Goal: Check status: Check status

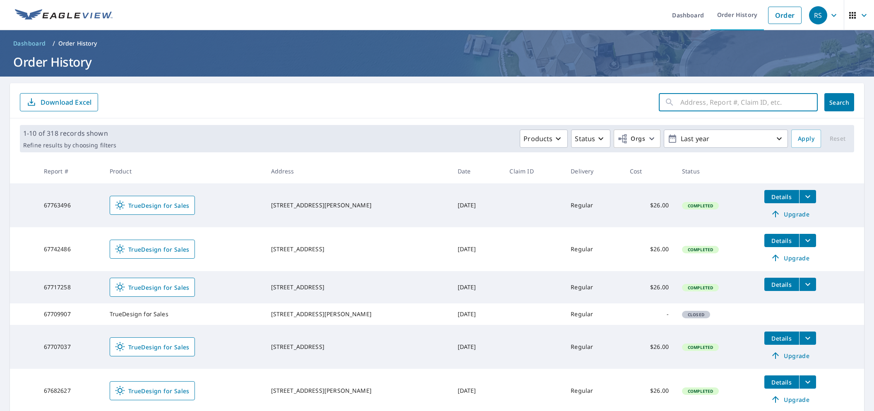
click at [725, 99] on input "text" at bounding box center [749, 102] width 137 height 23
paste input "65082841"
type input "65082841"
click at [841, 104] on span "Search" at bounding box center [839, 103] width 17 height 8
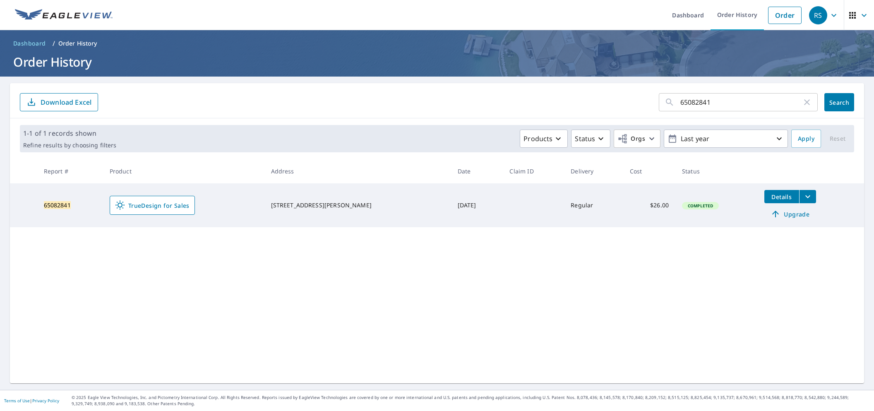
click at [799, 199] on button "filesDropdownBtn-65082841" at bounding box center [807, 196] width 17 height 13
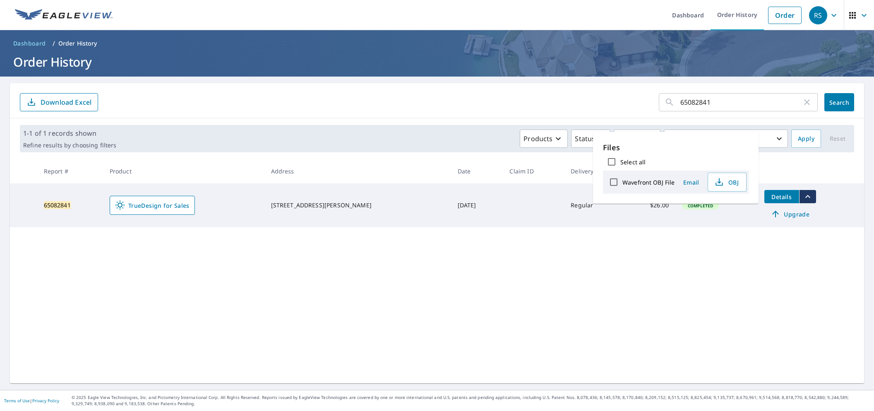
click at [803, 197] on icon "filesDropdownBtn-65082841" at bounding box center [808, 197] width 10 height 10
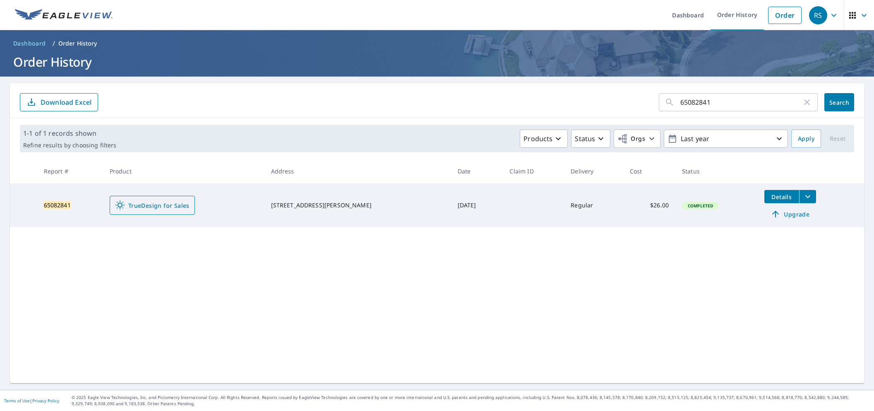
click at [163, 205] on span "TrueDesign for Sales" at bounding box center [152, 205] width 75 height 10
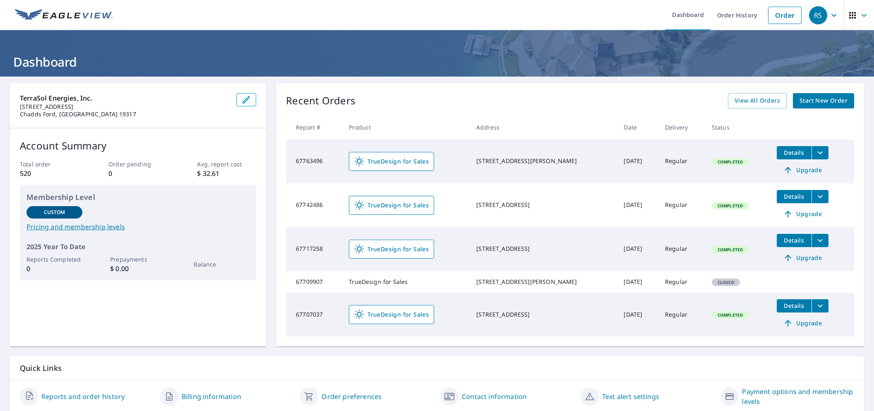
click at [700, 105] on div "Recent Orders View All Orders Start New Order" at bounding box center [570, 100] width 568 height 15
click at [750, 100] on span "View All Orders" at bounding box center [758, 101] width 46 height 10
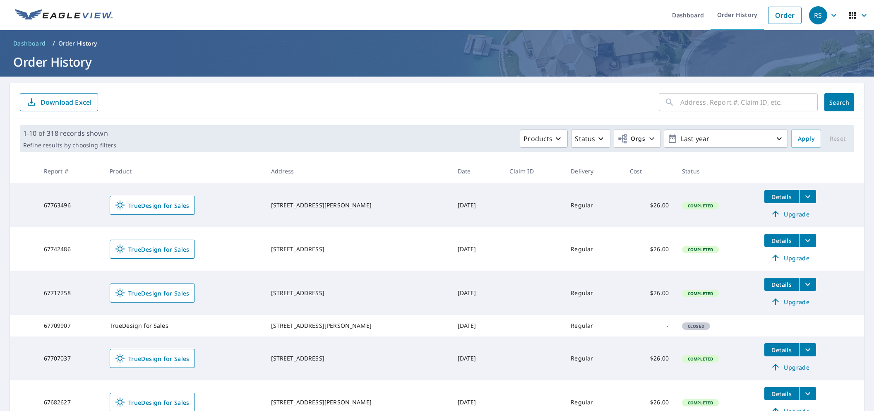
click at [716, 104] on input "text" at bounding box center [749, 102] width 137 height 23
paste input "65489037"
type input "65489037"
click at [828, 104] on button "Search" at bounding box center [840, 102] width 30 height 18
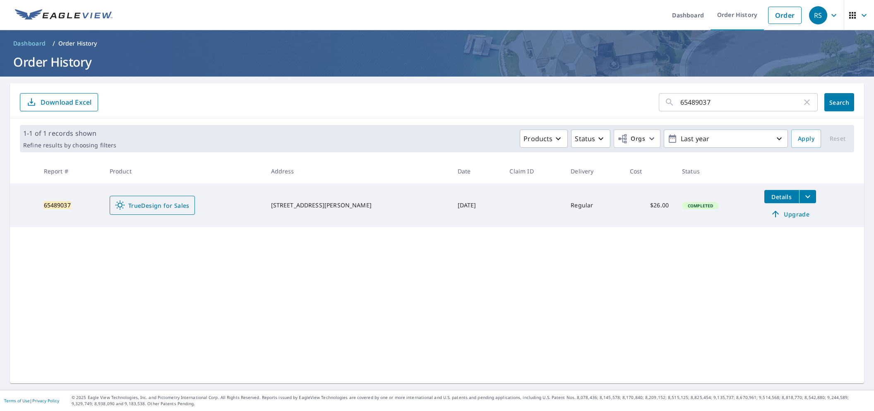
click at [163, 207] on span "TrueDesign for Sales" at bounding box center [152, 205] width 75 height 10
